Goal: Navigation & Orientation: Go to known website

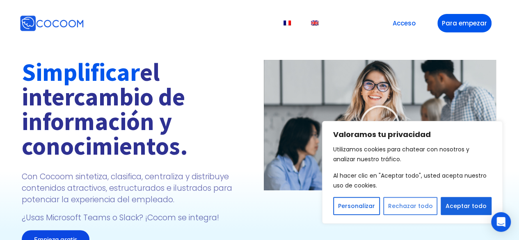
click at [424, 207] on font "Rechazar todo" at bounding box center [410, 206] width 45 height 8
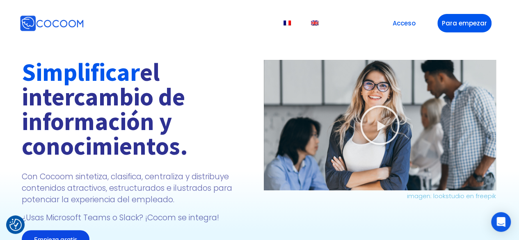
click at [494, 47] on div "Simplificar el intercambio de información y conocimientos. Con Cocoom sintetiza…" at bounding box center [259, 141] width 519 height 233
click at [413, 27] on link "Acceso" at bounding box center [408, 23] width 41 height 18
click at [272, 55] on div "Simplificar el intercambio de información y conocimientos. Con Cocoom sintetiza…" at bounding box center [259, 141] width 519 height 233
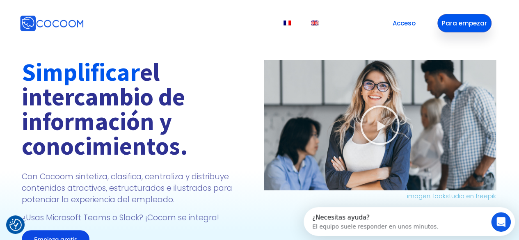
click at [476, 17] on link "Para empezar" at bounding box center [465, 23] width 54 height 18
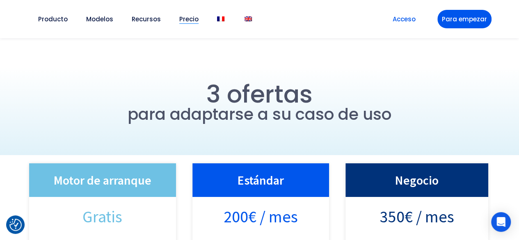
scroll to position [1, 0]
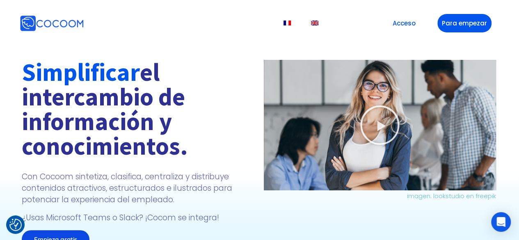
click at [480, 41] on div "Simplificar el intercambio de información y conocimientos. Con Cocoom sintetiza…" at bounding box center [259, 141] width 519 height 233
click at [405, 23] on font "Acceso" at bounding box center [404, 23] width 23 height 9
click at [232, 51] on div "Simplificar el intercambio de información y conocimientos. Con Cocoom sintetiza…" at bounding box center [259, 141] width 519 height 233
click at [410, 27] on link "Acceso" at bounding box center [408, 23] width 41 height 18
